Goal: Check status

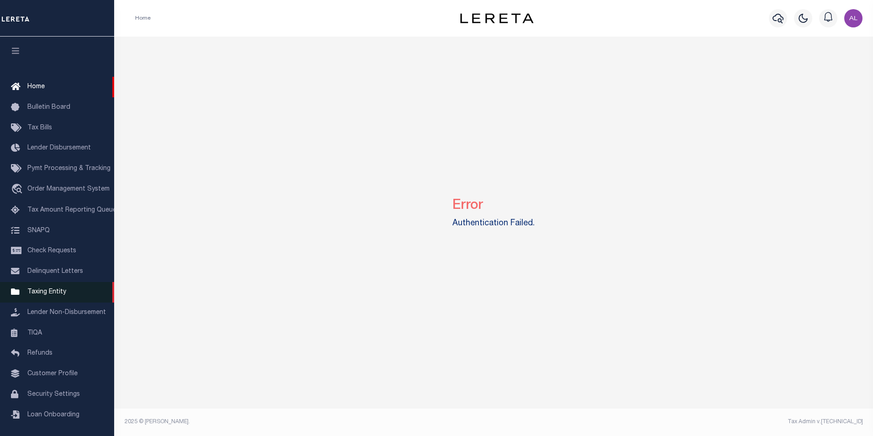
click at [56, 302] on link "Taxing Entity" at bounding box center [57, 292] width 114 height 21
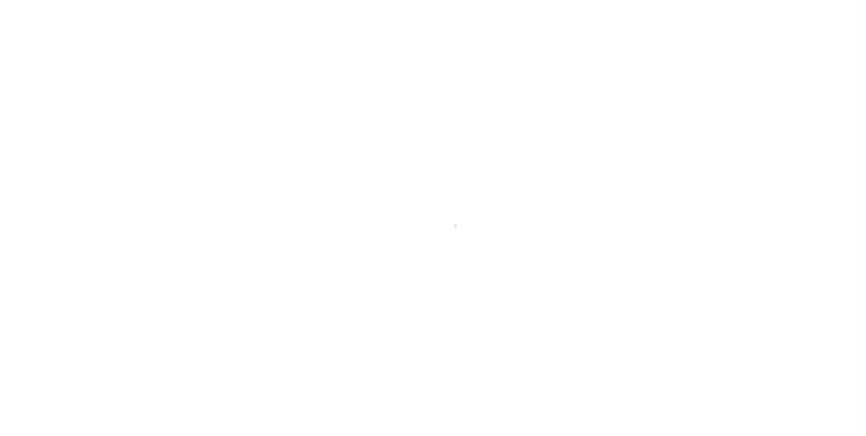
select select
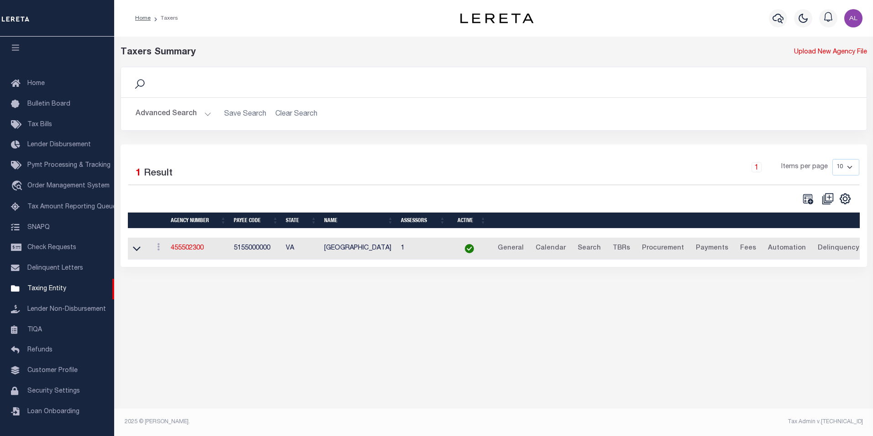
click at [206, 114] on button "Advanced Search" at bounding box center [174, 114] width 76 height 18
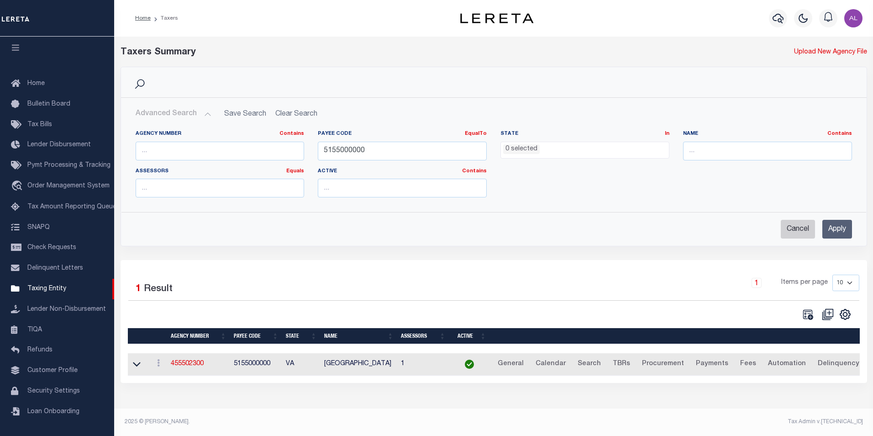
click at [803, 228] on input "Cancel" at bounding box center [798, 229] width 34 height 19
checkbox input "true"
select select
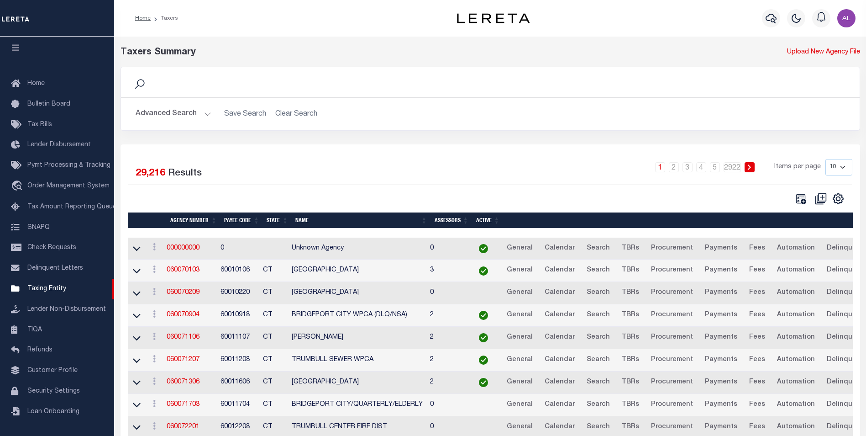
click at [207, 115] on button "Advanced Search" at bounding box center [174, 114] width 76 height 18
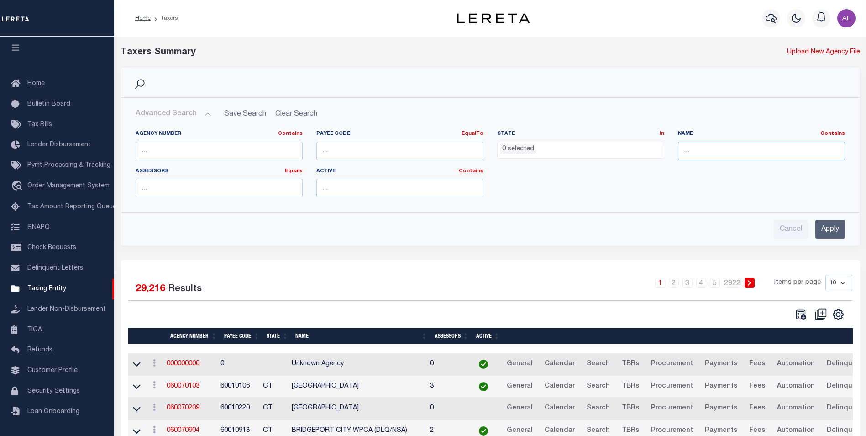
click at [719, 147] on input "text" at bounding box center [761, 151] width 167 height 19
type input "lima"
click at [832, 224] on input "Apply" at bounding box center [830, 229] width 30 height 19
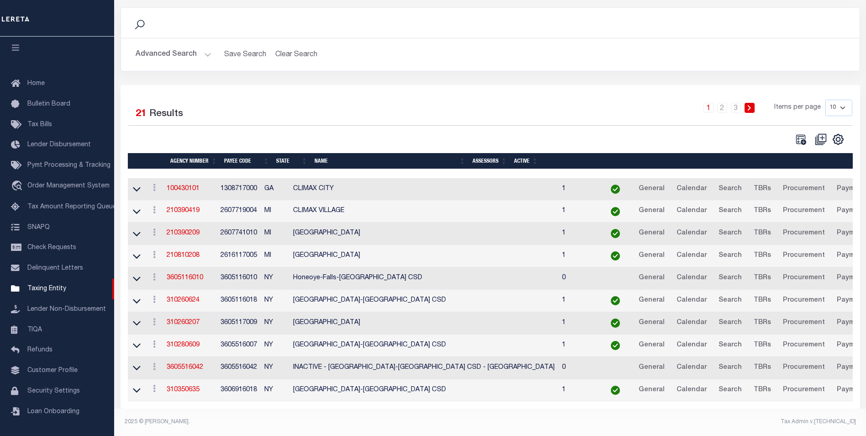
scroll to position [65, 0]
click at [844, 101] on select "10 25 50 100" at bounding box center [838, 108] width 27 height 16
select select "100"
click at [825, 100] on select "10 25 50 100" at bounding box center [838, 108] width 27 height 16
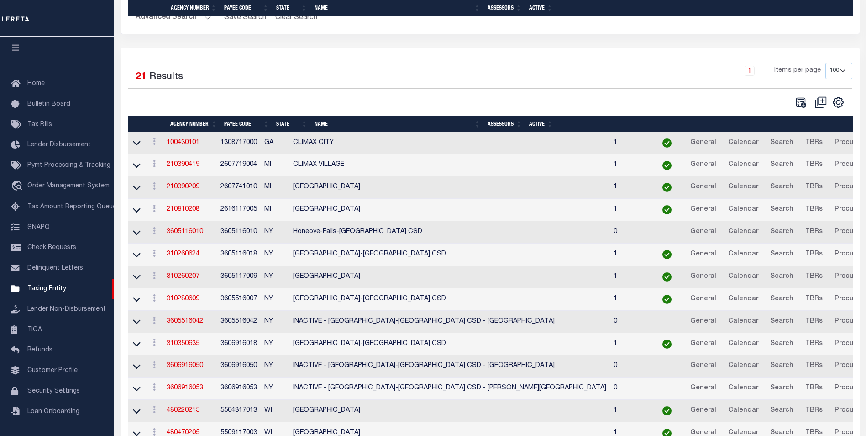
scroll to position [0, 0]
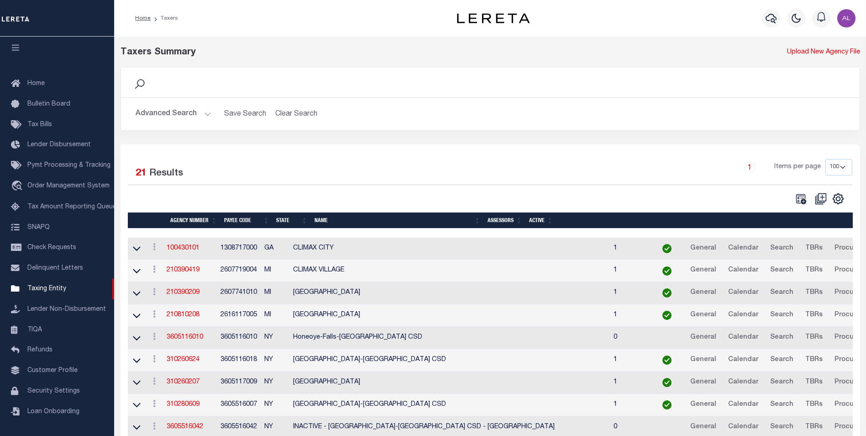
click at [210, 113] on button "Advanced Search" at bounding box center [174, 114] width 76 height 18
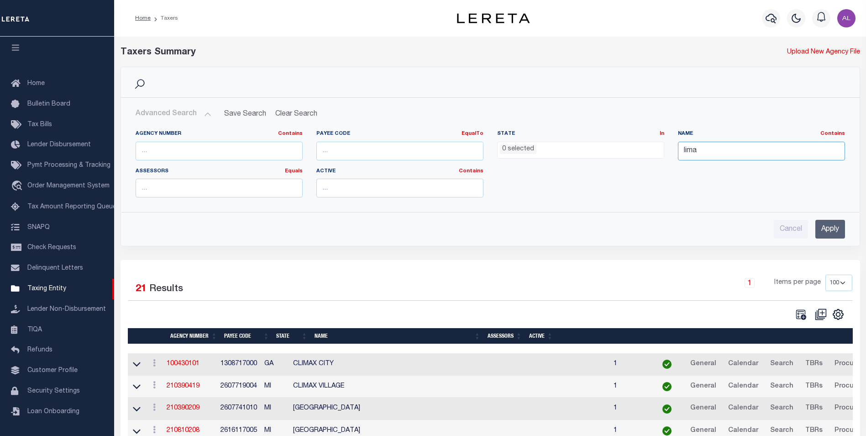
click at [711, 154] on input "lima" at bounding box center [761, 151] width 167 height 19
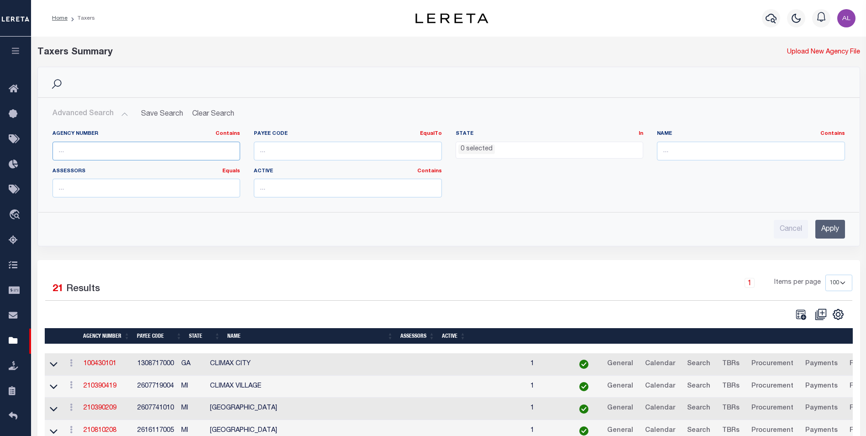
click at [119, 149] on input "text" at bounding box center [147, 151] width 188 height 19
paste input "190010000"
type input "190010000"
click at [824, 226] on input "Apply" at bounding box center [830, 229] width 30 height 19
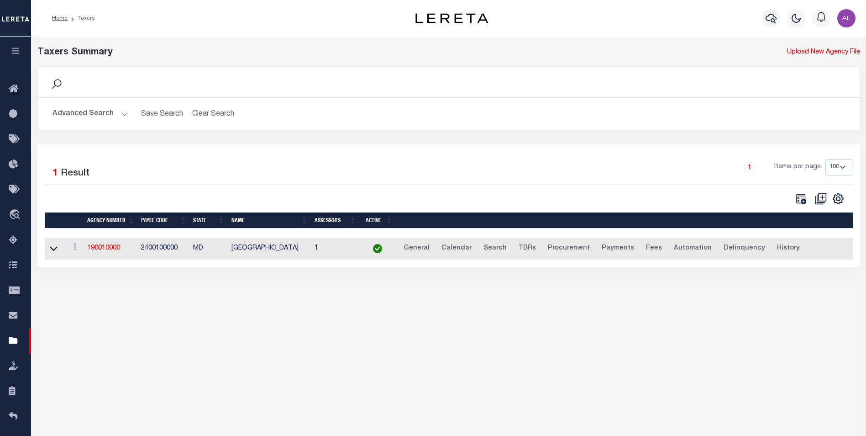
click at [120, 114] on button "Advanced Search" at bounding box center [91, 114] width 76 height 18
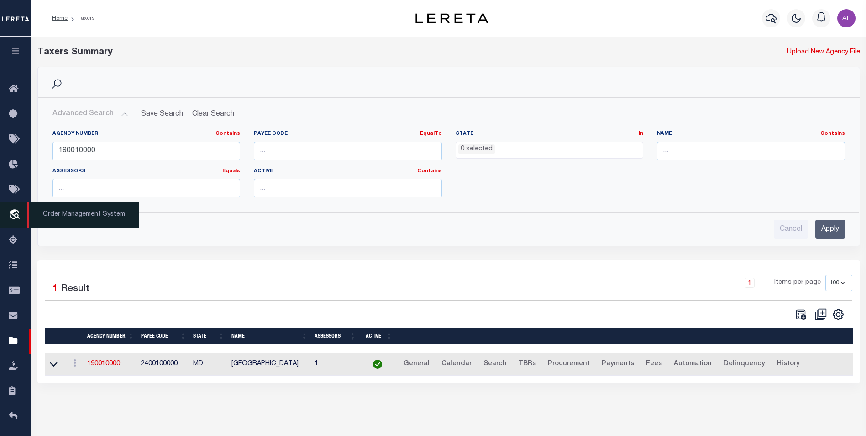
click at [14, 212] on icon "travel_explore" at bounding box center [16, 215] width 15 height 12
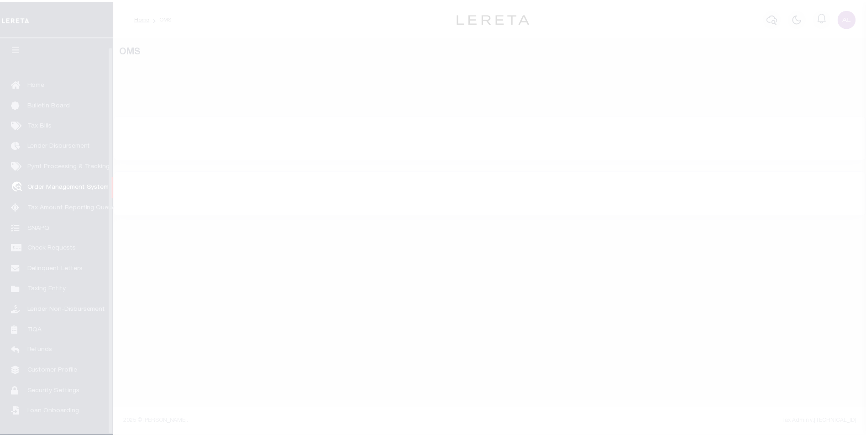
scroll to position [9, 0]
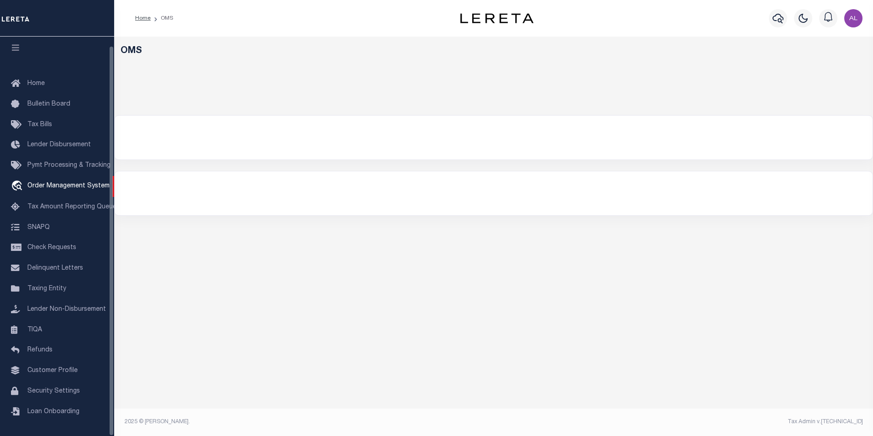
select select "200"
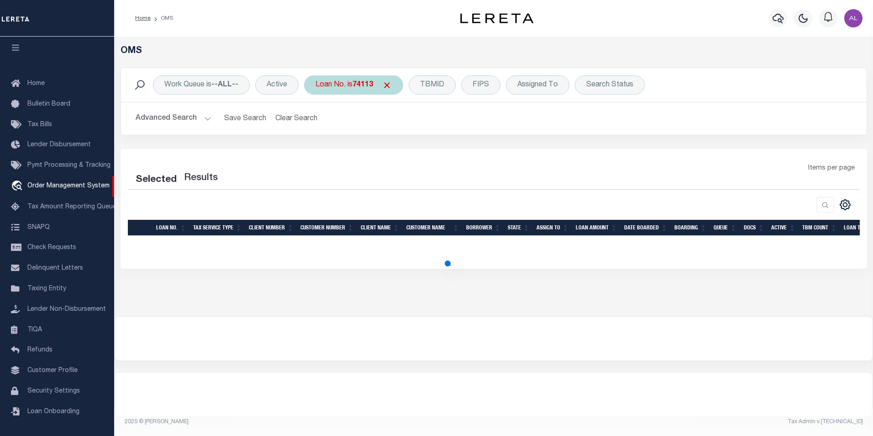
select select "200"
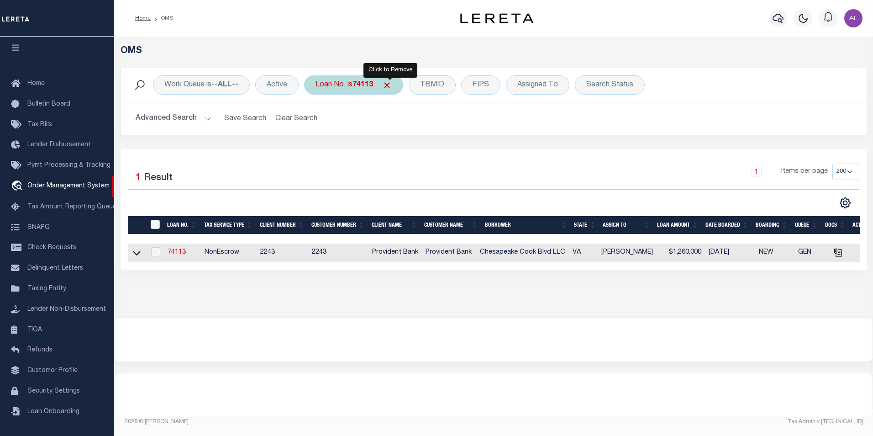
click at [390, 84] on span "Click to Remove" at bounding box center [387, 85] width 10 height 10
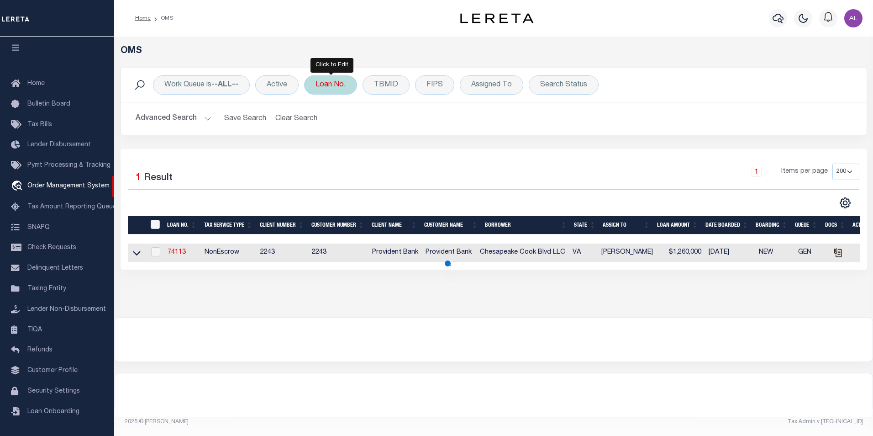
click at [332, 89] on div "Loan No." at bounding box center [330, 84] width 53 height 19
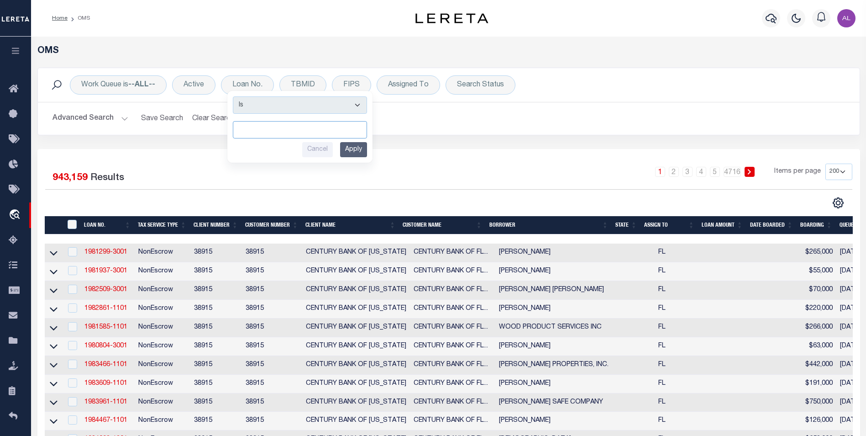
scroll to position [0, 0]
paste input "3482663"
type input "3482663"
click at [451, 142] on div "Work Queue is --ALL-- Active Loan No. Is Contains 3482663 Cancel Apply TBMID FI…" at bounding box center [449, 108] width 836 height 81
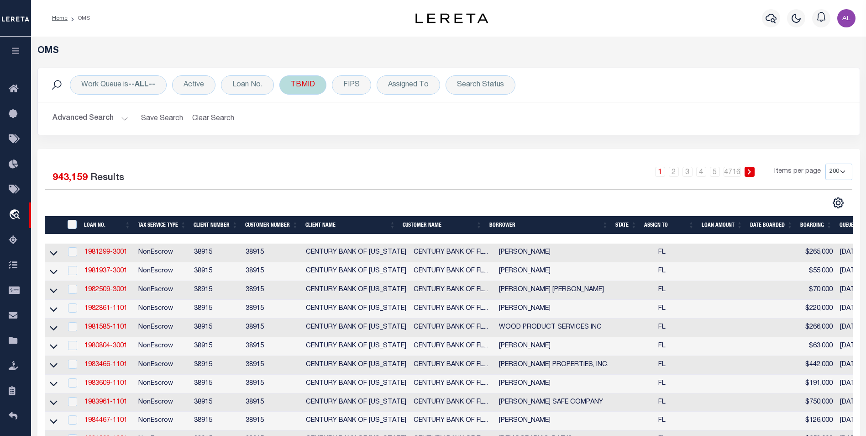
click at [305, 87] on div "TBMID" at bounding box center [302, 84] width 47 height 19
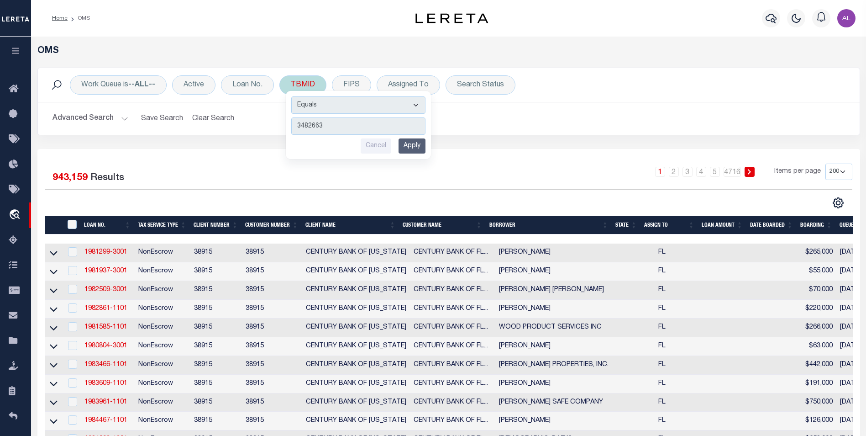
type input "3482663"
click at [408, 148] on input "Apply" at bounding box center [412, 145] width 27 height 15
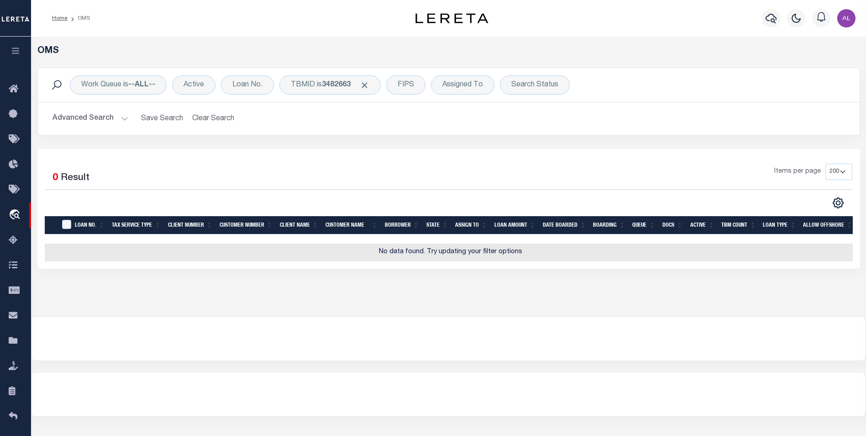
click at [123, 116] on button "Advanced Search" at bounding box center [91, 119] width 76 height 18
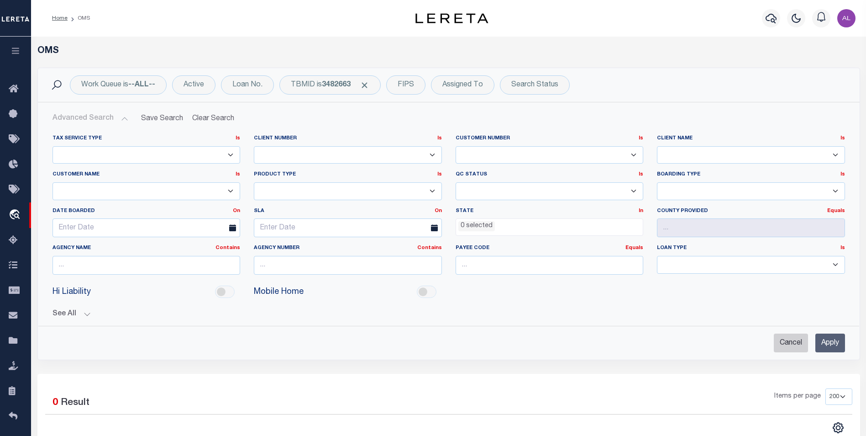
click at [783, 338] on input "Cancel" at bounding box center [791, 342] width 34 height 19
checkbox input "true"
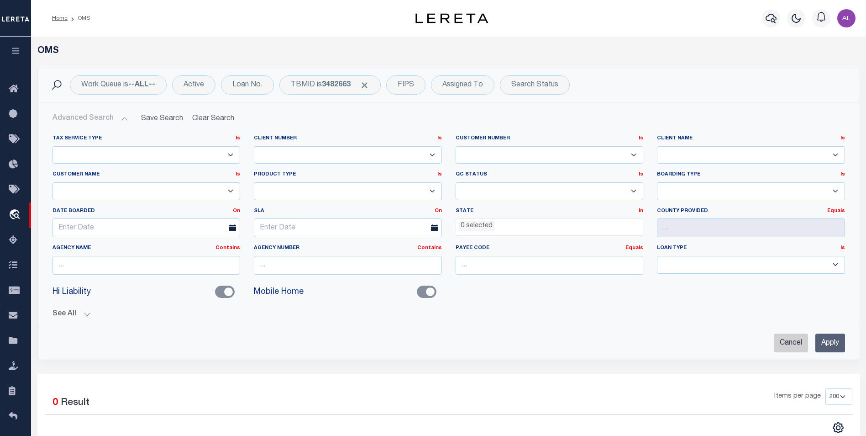
checkbox input "false"
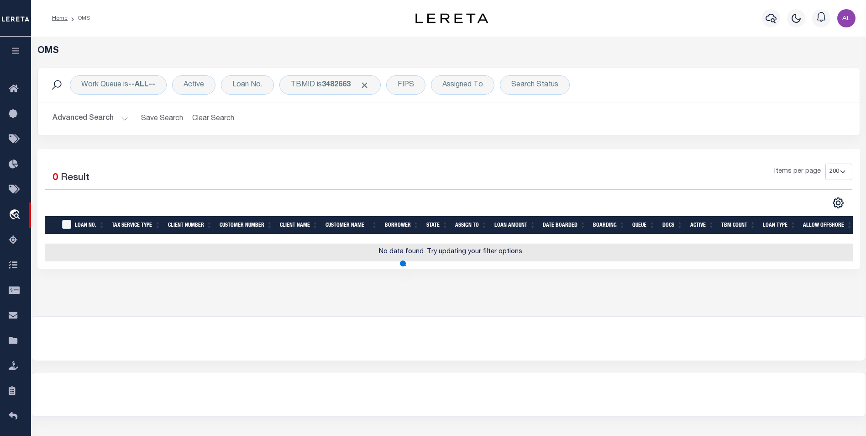
scroll to position [444, 0]
click at [369, 87] on span "Click to Remove" at bounding box center [365, 85] width 10 height 10
